Goal: Information Seeking & Learning: Learn about a topic

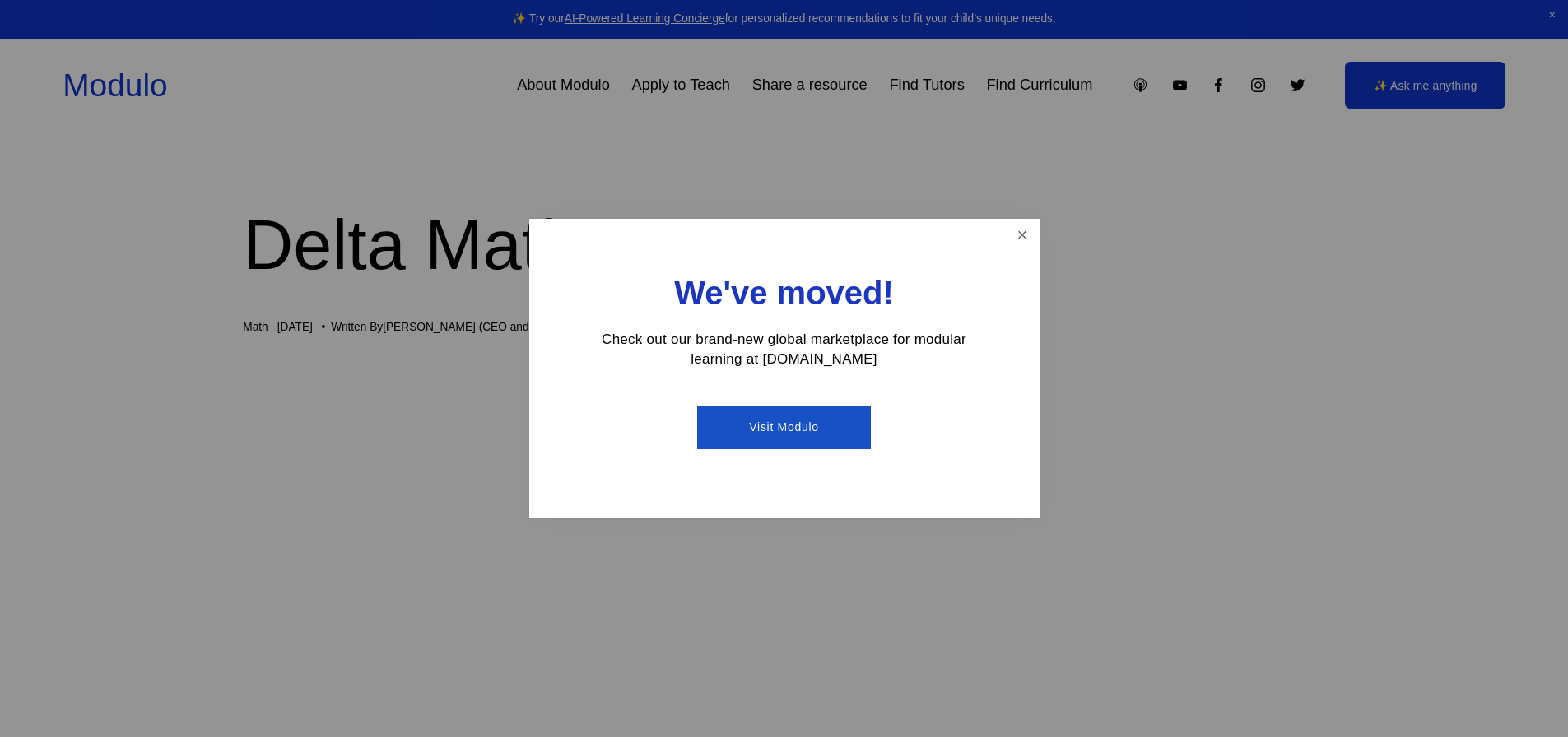
click at [1012, 228] on link "Close" at bounding box center [1022, 235] width 29 height 29
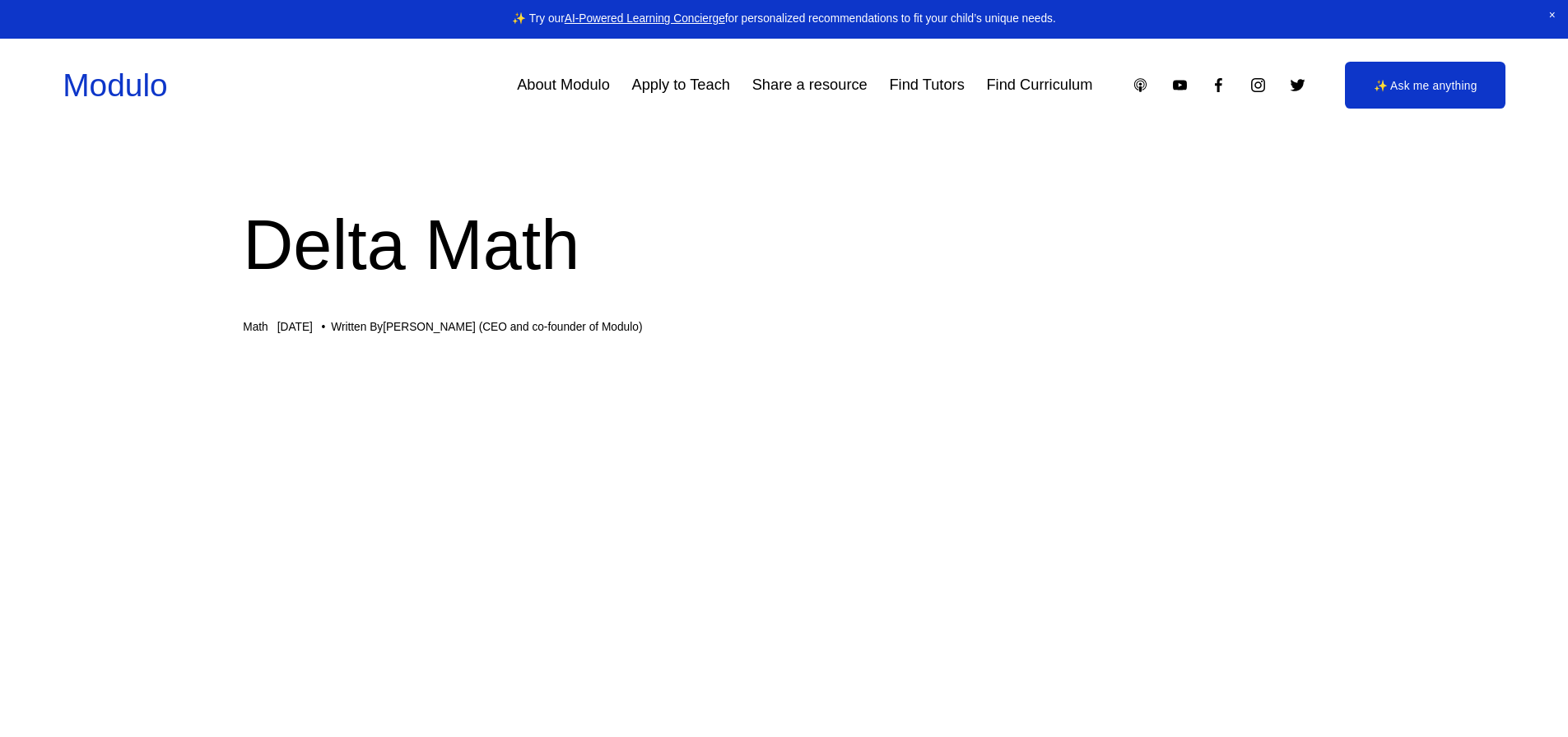
scroll to position [329, 0]
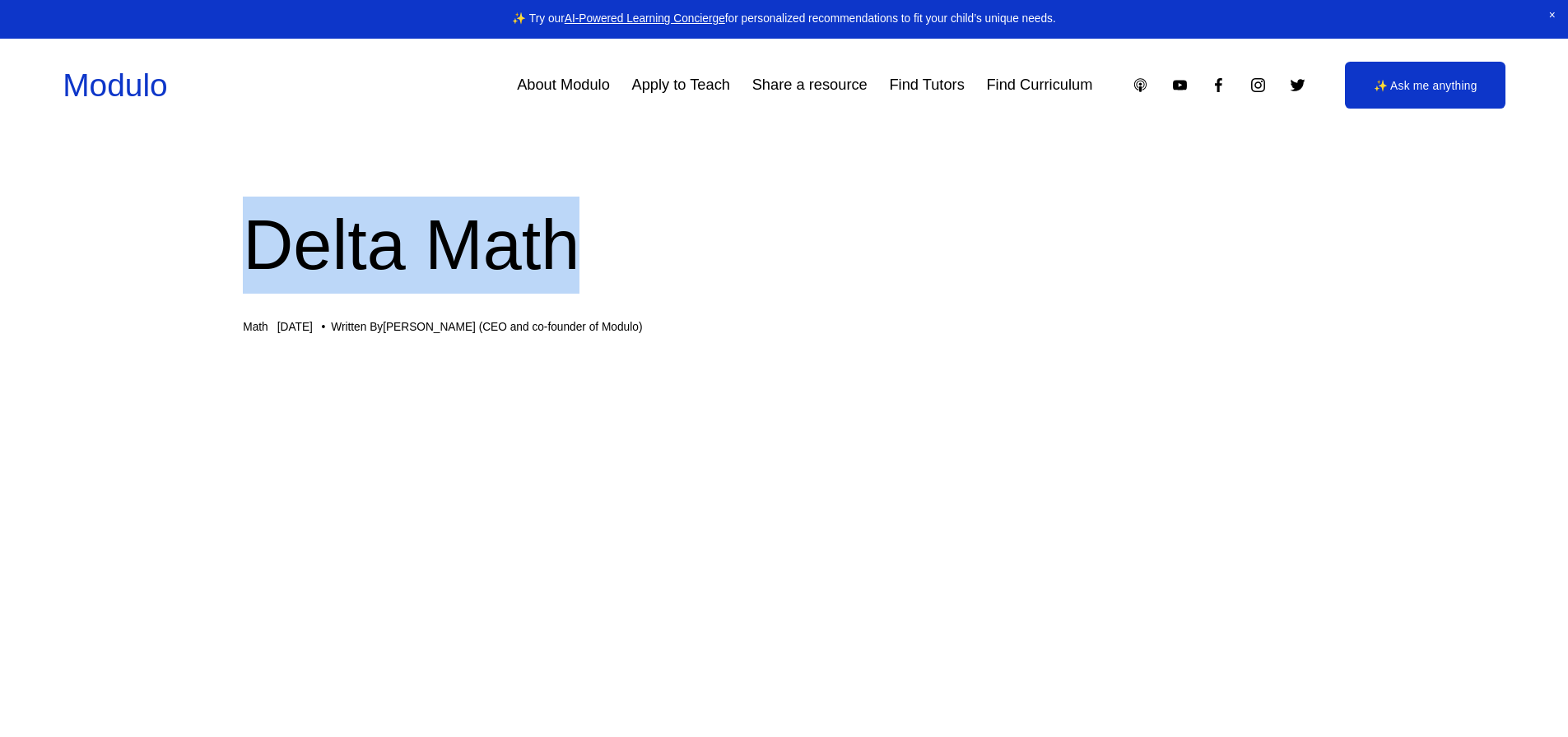
drag, startPoint x: 583, startPoint y: 254, endPoint x: 248, endPoint y: 239, distance: 335.3
click at [248, 239] on h1 "Delta Math" at bounding box center [784, 245] width 1082 height 97
copy h1 "Delta Math"
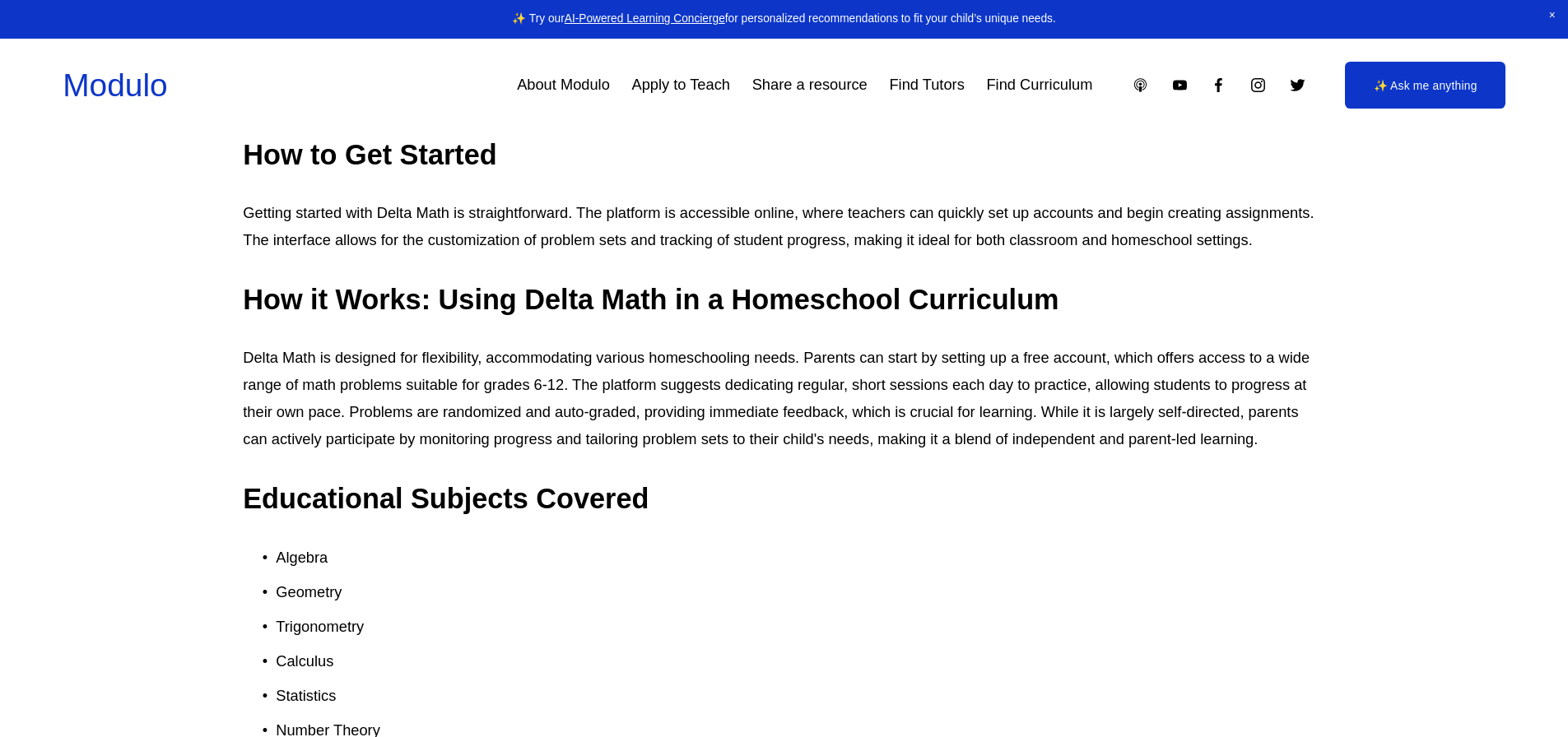
scroll to position [1645, 0]
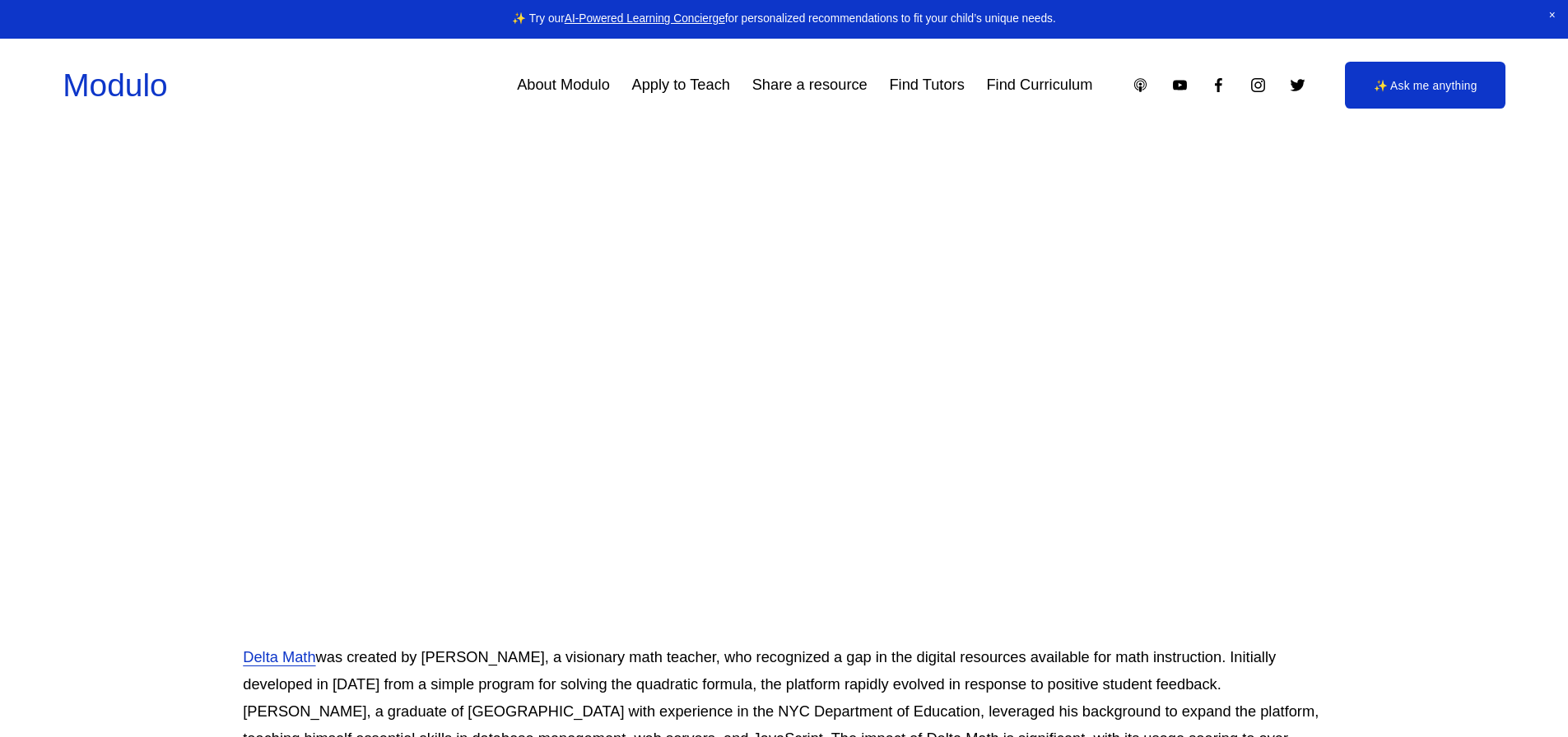
scroll to position [173, 0]
